Goal: Answer question/provide support

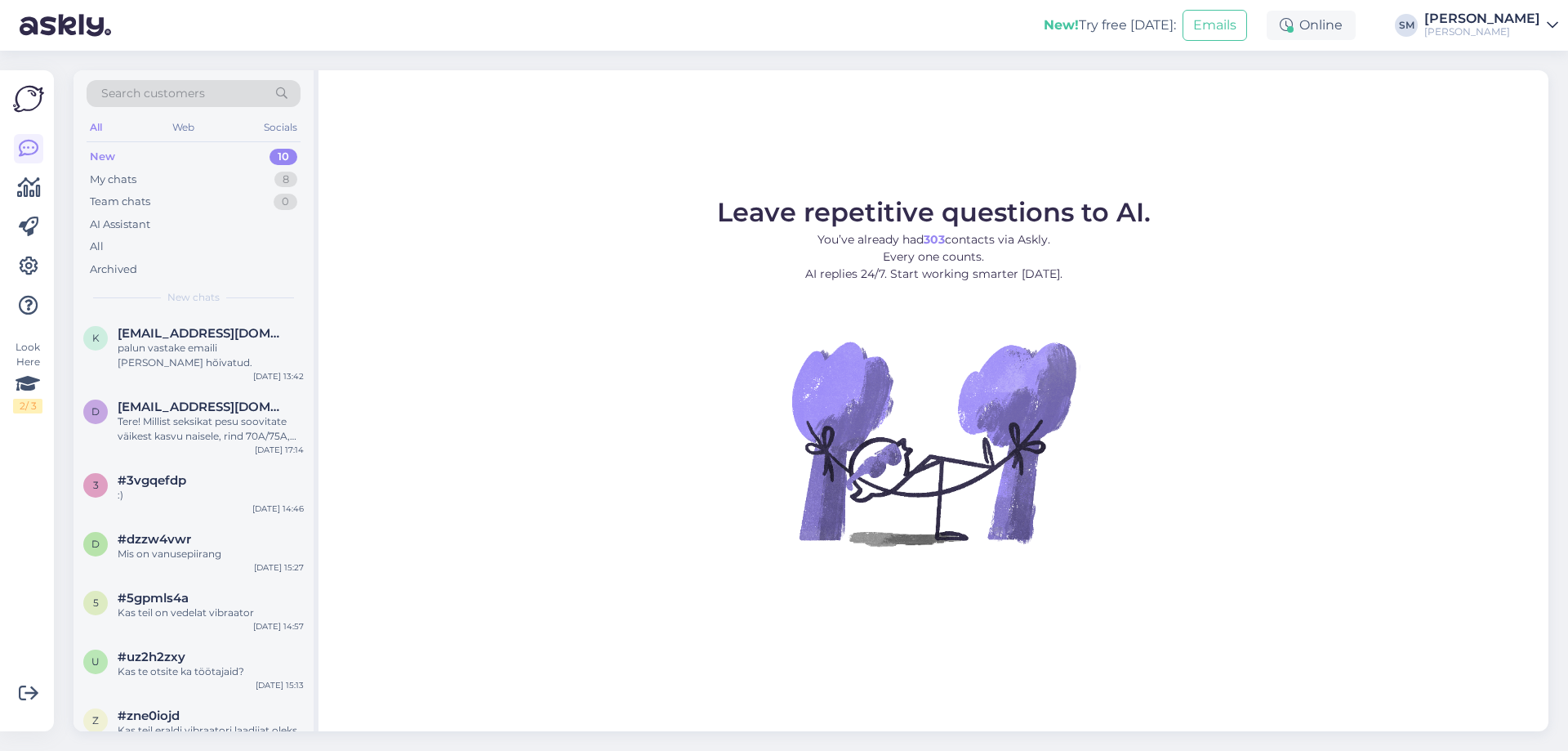
click at [212, 155] on div "New 10" at bounding box center [193, 156] width 214 height 23
click at [254, 354] on div "palun vastake emaili teel, olen hõivatud." at bounding box center [211, 355] width 186 height 29
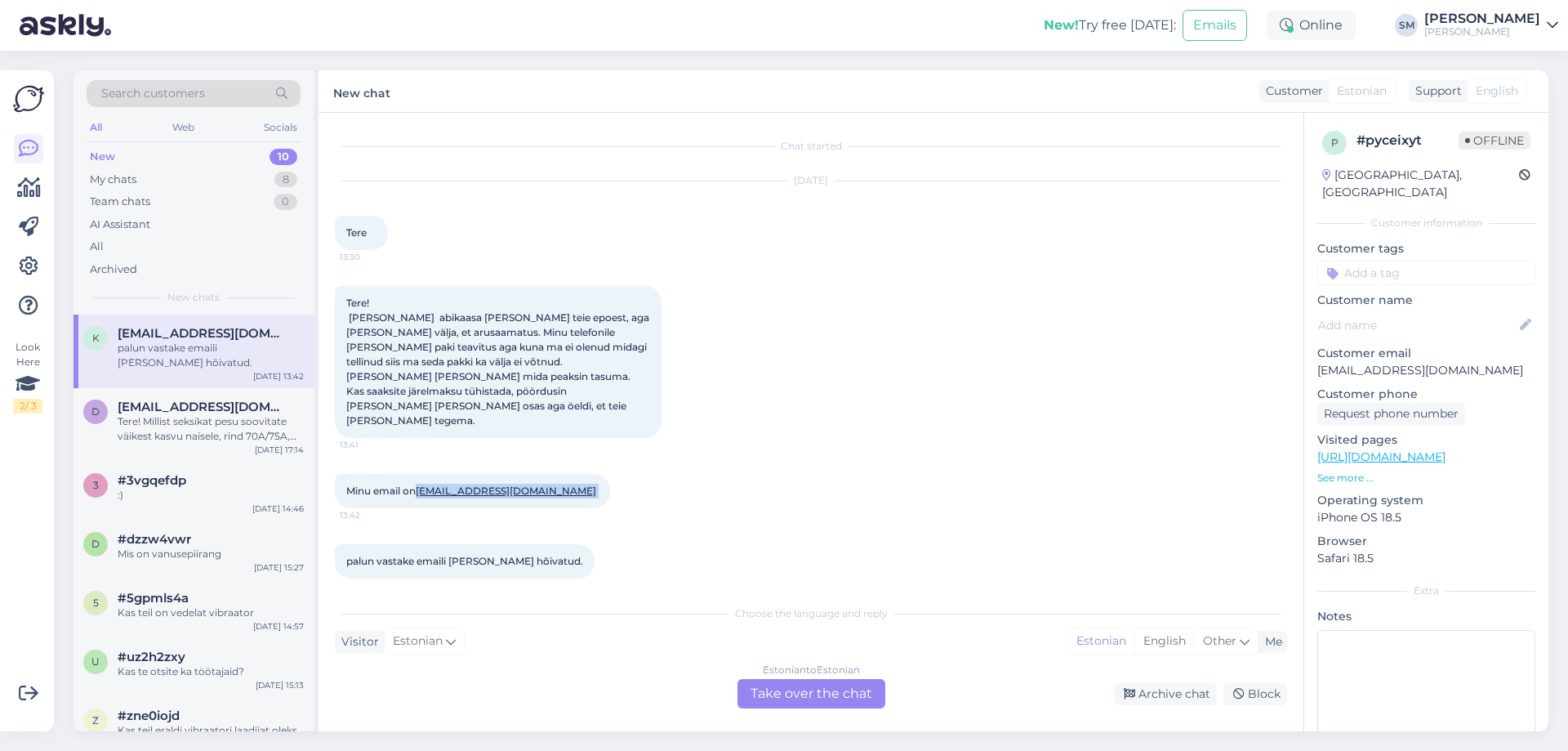
drag, startPoint x: 553, startPoint y: 462, endPoint x: 422, endPoint y: 463, distance: 131.0
click at [422, 474] on div "Minu email on kristiine_87@outlook.com 13:42" at bounding box center [473, 491] width 275 height 34
copy span "[EMAIL_ADDRESS][DOMAIN_NAME]"
click at [594, 568] on div "Chat started Sep 11 2025 Tere 13:30 Tere! Minu abikaasa tellisi teie epoest, ag…" at bounding box center [818, 355] width 967 height 452
click at [769, 691] on div "Estonian to Estonian Take over the chat" at bounding box center [811, 694] width 148 height 29
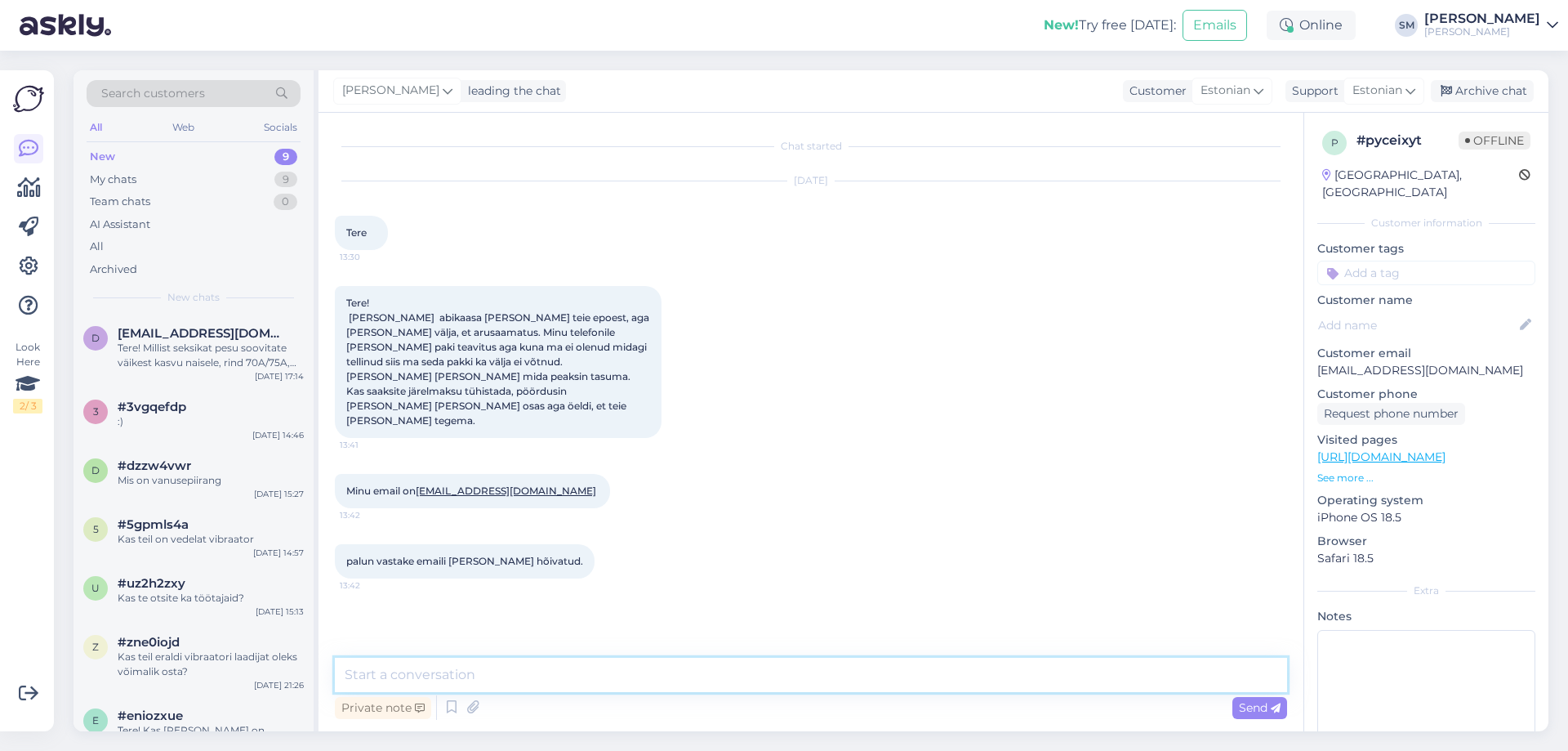
click at [472, 670] on textarea at bounding box center [811, 675] width 952 height 34
type textarea "Tere!"
type textarea "Palun täitke tagastusavaldus meie kodulehel. Seda saab teha vaid tellija andmet…"
click at [598, 671] on textarea "Palun täitke tagastusavaldus meie kodulehel. Seda saab teha vaid tellija andmet…" at bounding box center [811, 675] width 952 height 34
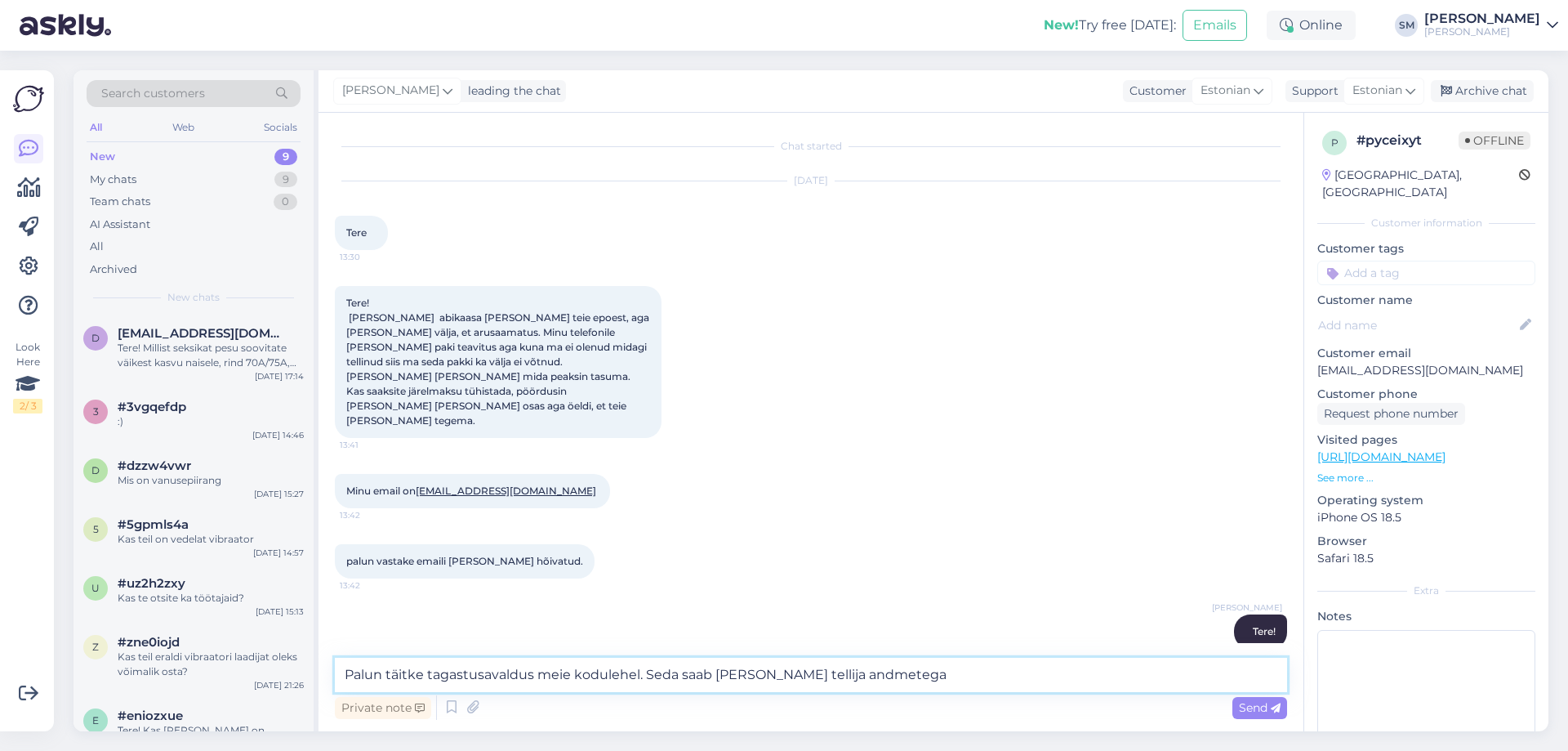
click at [598, 671] on textarea "Palun täitke tagastusavaldus meie kodulehel. Seda saab teha vaid tellija andmet…" at bounding box center [811, 675] width 952 height 34
